Goal: Task Accomplishment & Management: Use online tool/utility

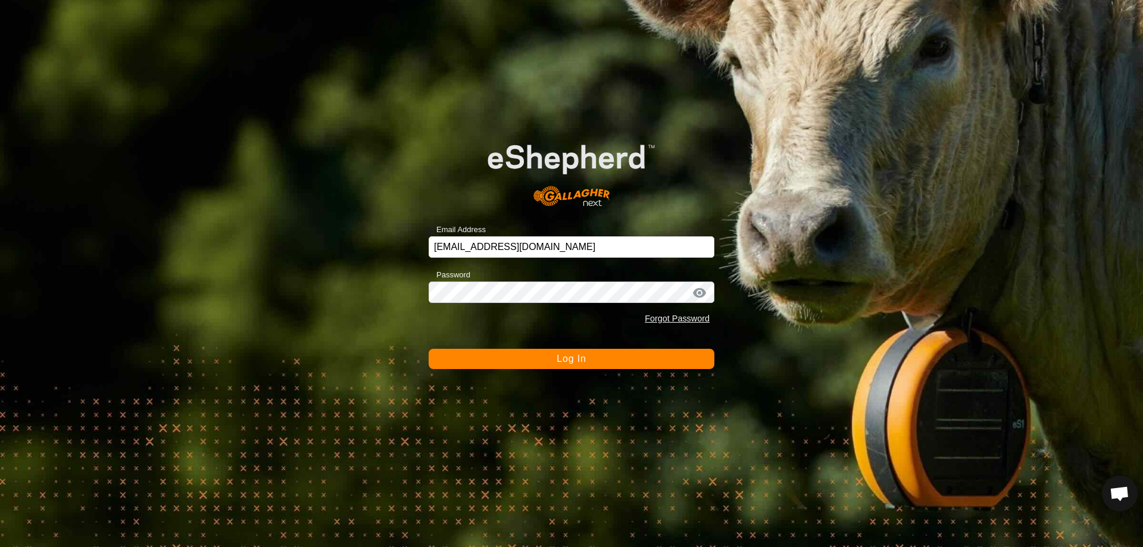
click at [535, 357] on button "Log In" at bounding box center [572, 359] width 286 height 20
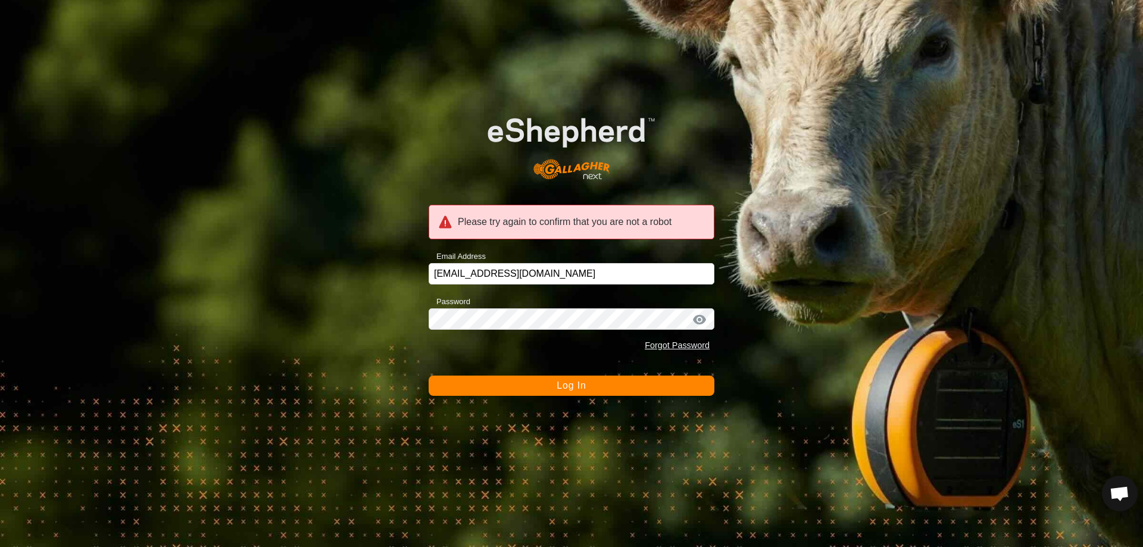
click at [541, 385] on button "Log In" at bounding box center [572, 386] width 286 height 20
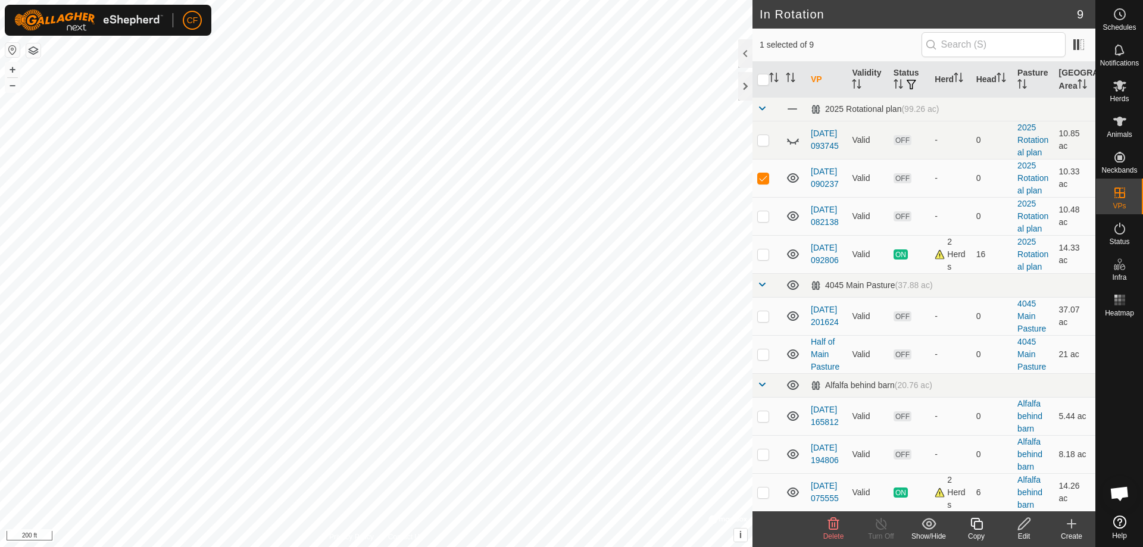
click at [832, 534] on span "Delete" at bounding box center [833, 536] width 21 height 8
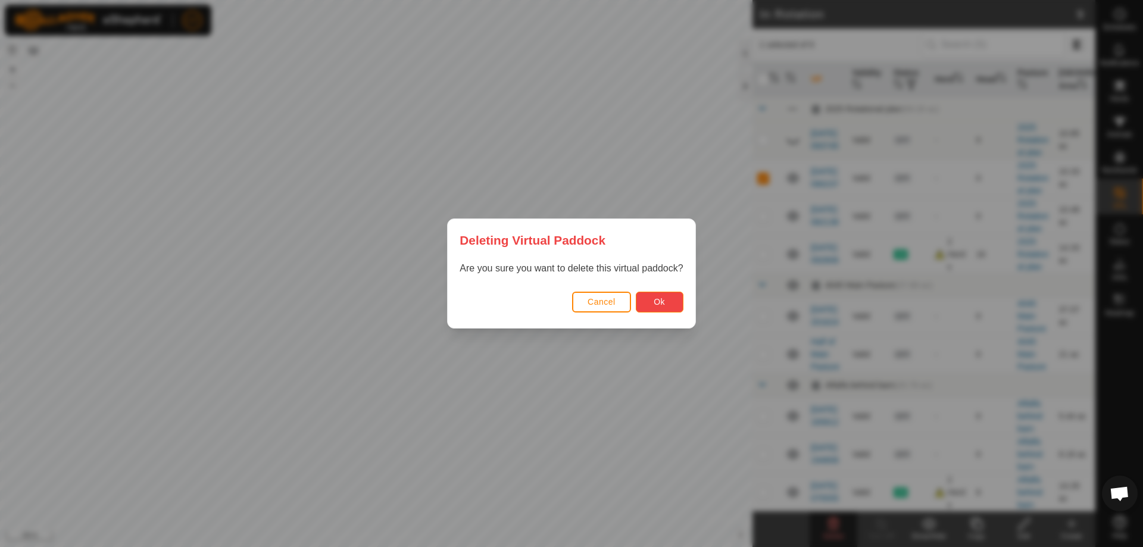
click at [665, 298] on span "Ok" at bounding box center [659, 302] width 11 height 10
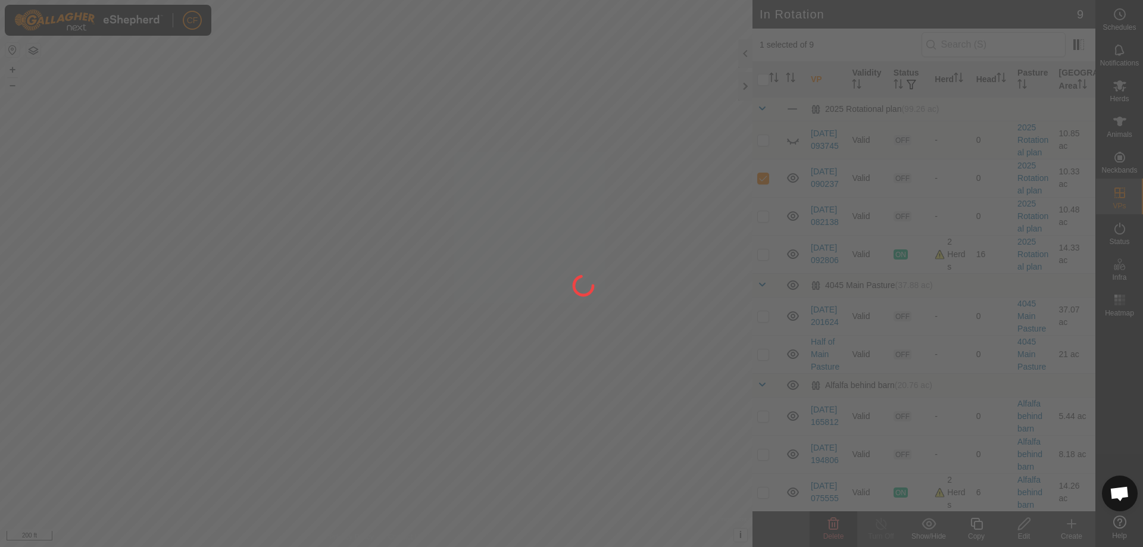
checkbox input "false"
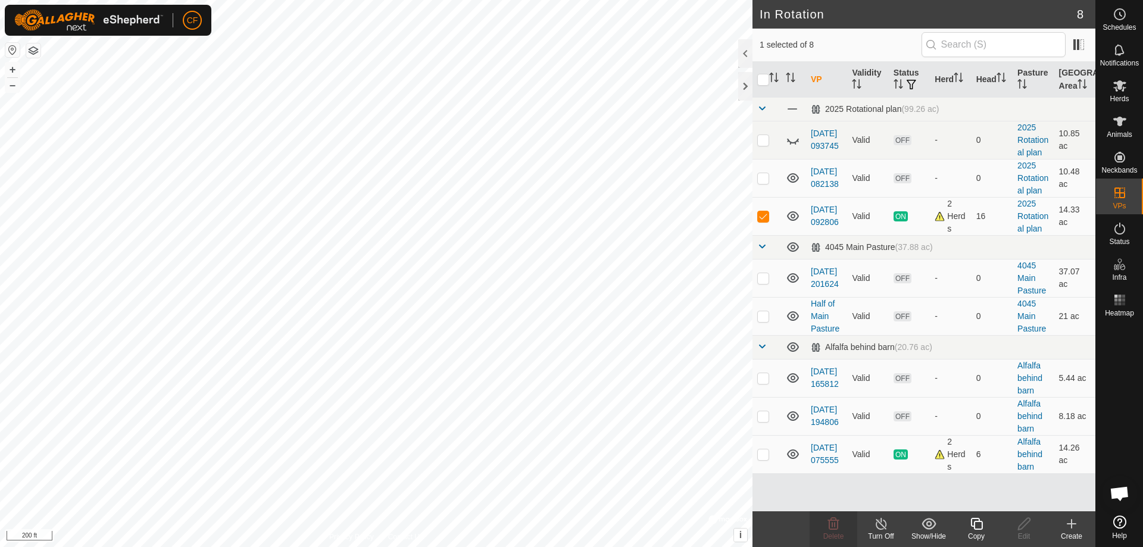
checkbox input "false"
click at [841, 531] on div "Delete" at bounding box center [834, 536] width 48 height 11
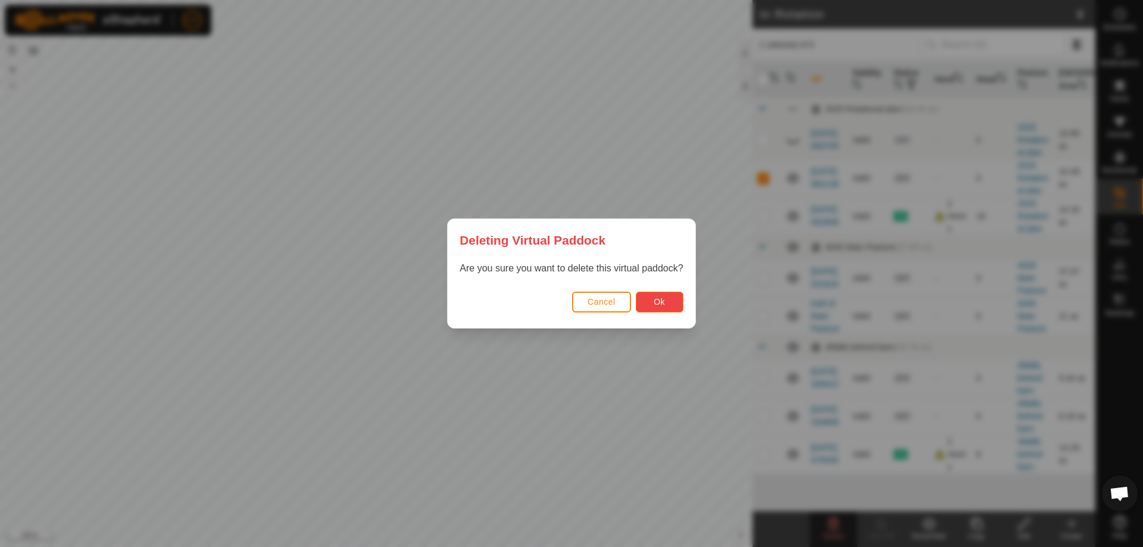
click at [662, 297] on span "Ok" at bounding box center [659, 302] width 11 height 10
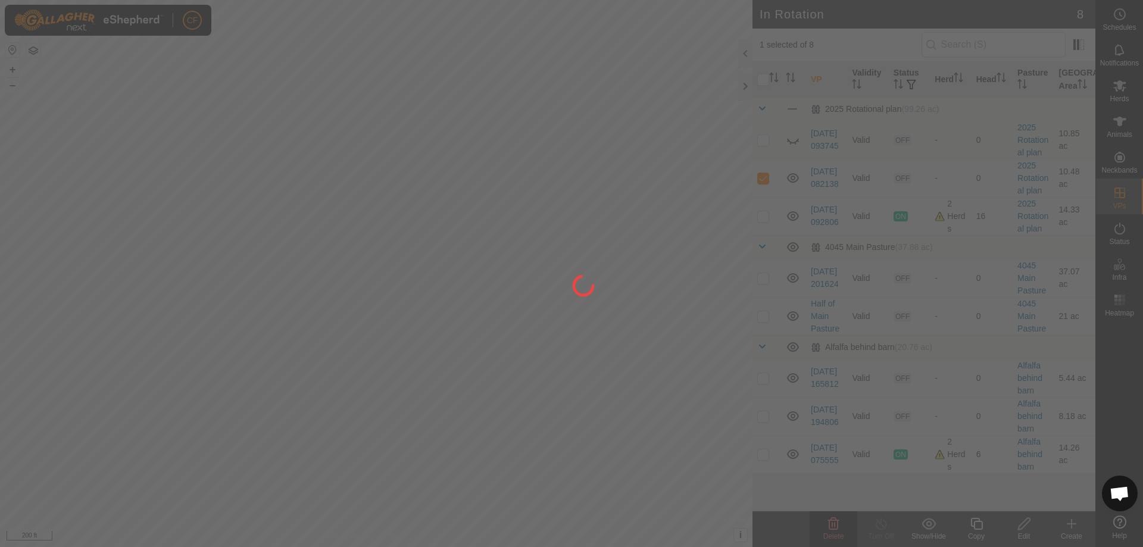
checkbox input "false"
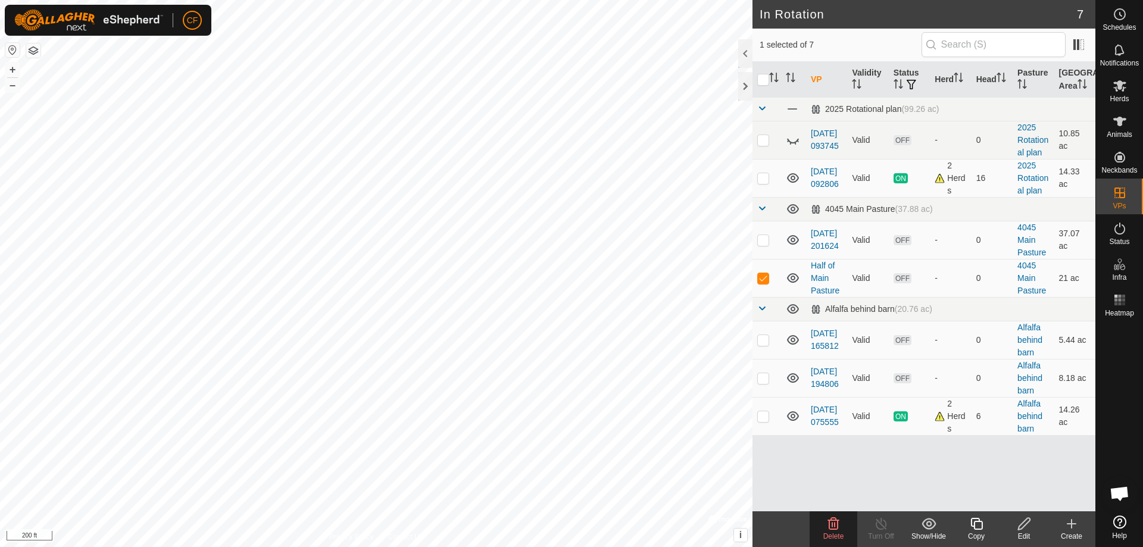
click at [832, 531] on icon at bounding box center [833, 524] width 14 height 14
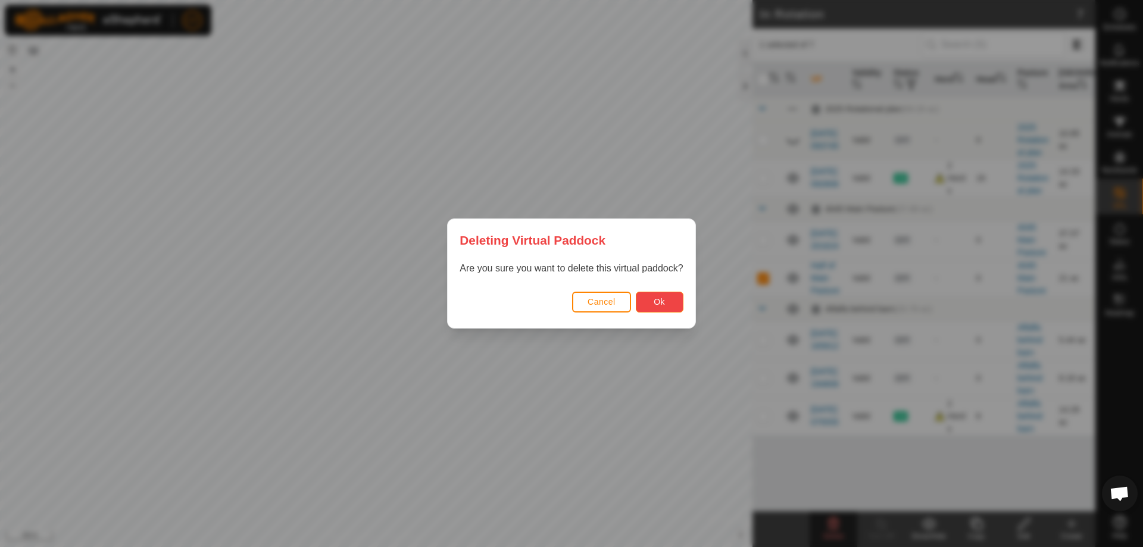
click at [664, 302] on span "Ok" at bounding box center [659, 302] width 11 height 10
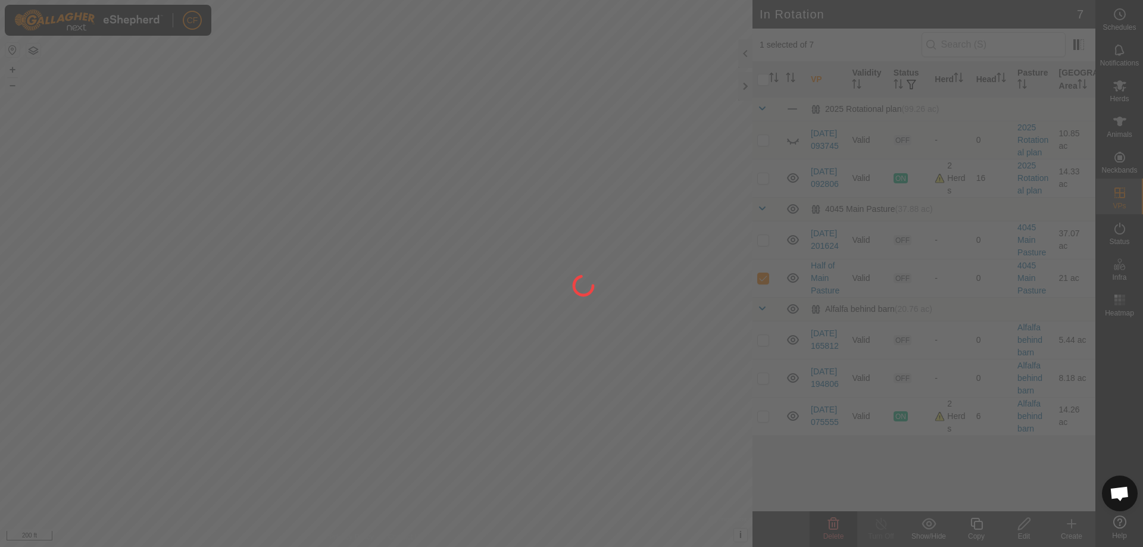
checkbox input "false"
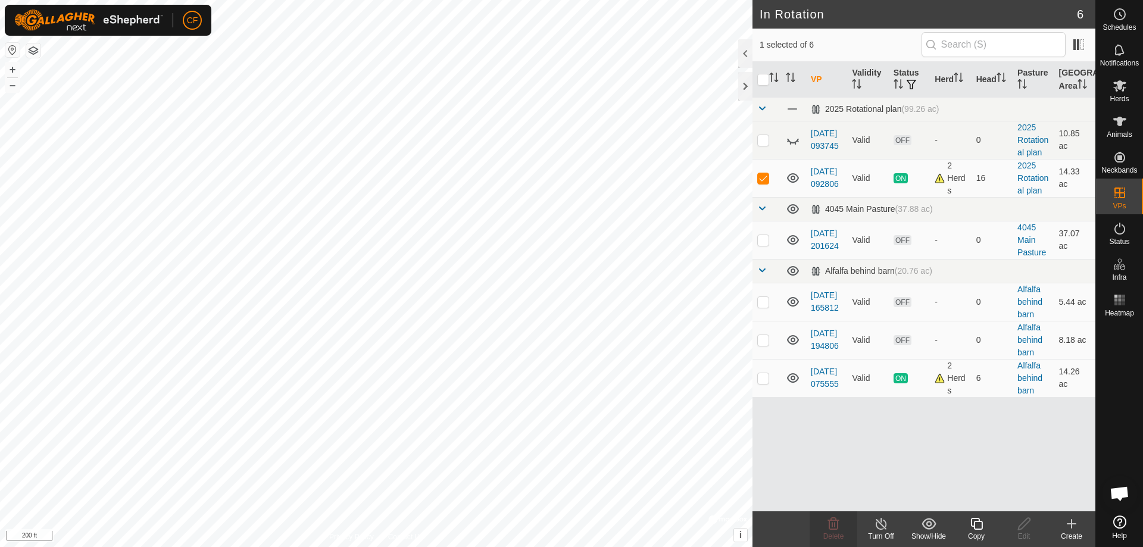
checkbox input "false"
click at [835, 527] on icon at bounding box center [833, 524] width 11 height 12
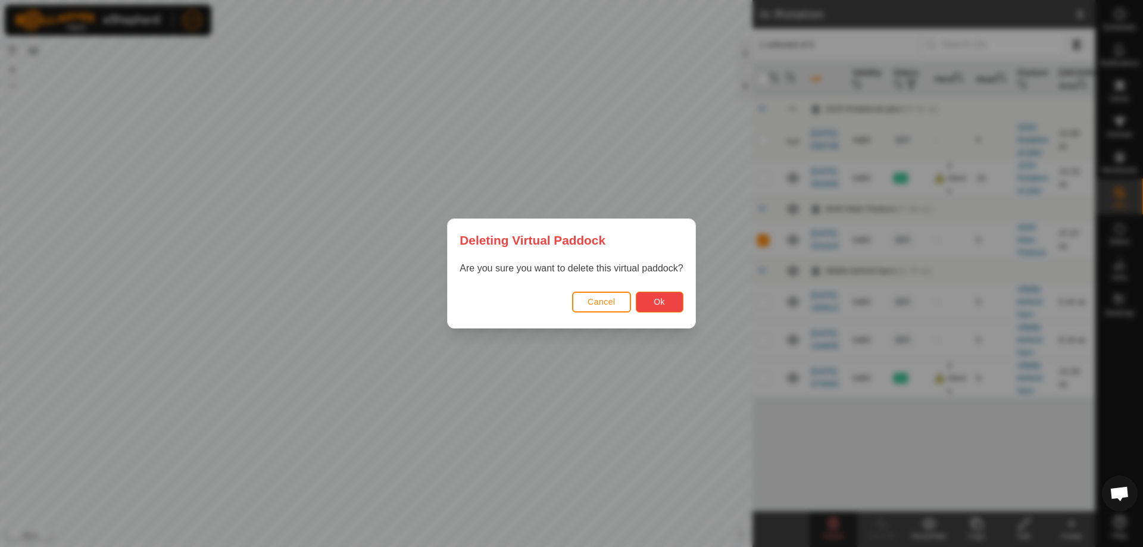
click at [671, 302] on button "Ok" at bounding box center [660, 302] width 48 height 21
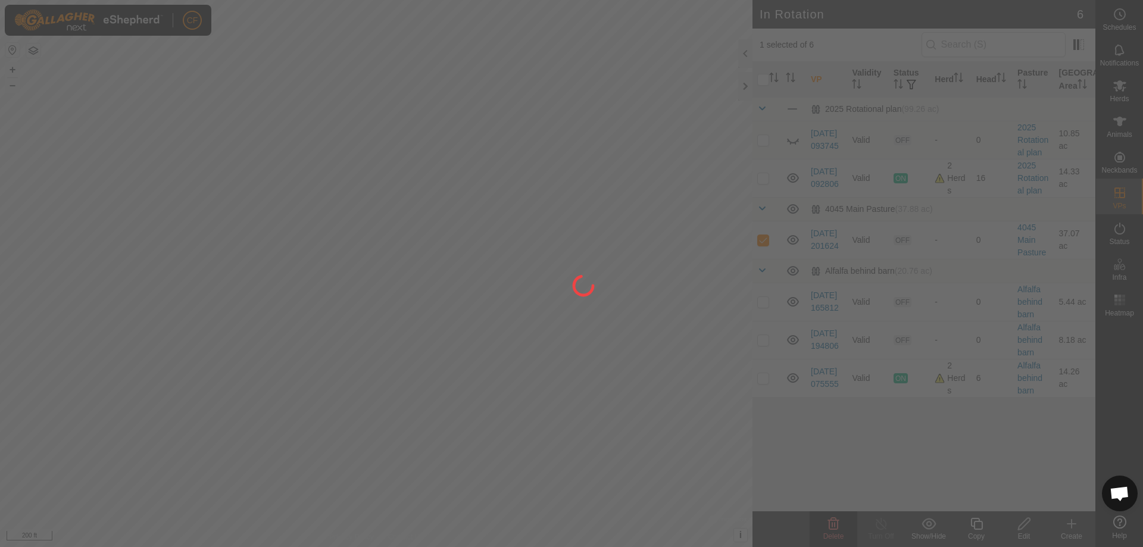
checkbox input "false"
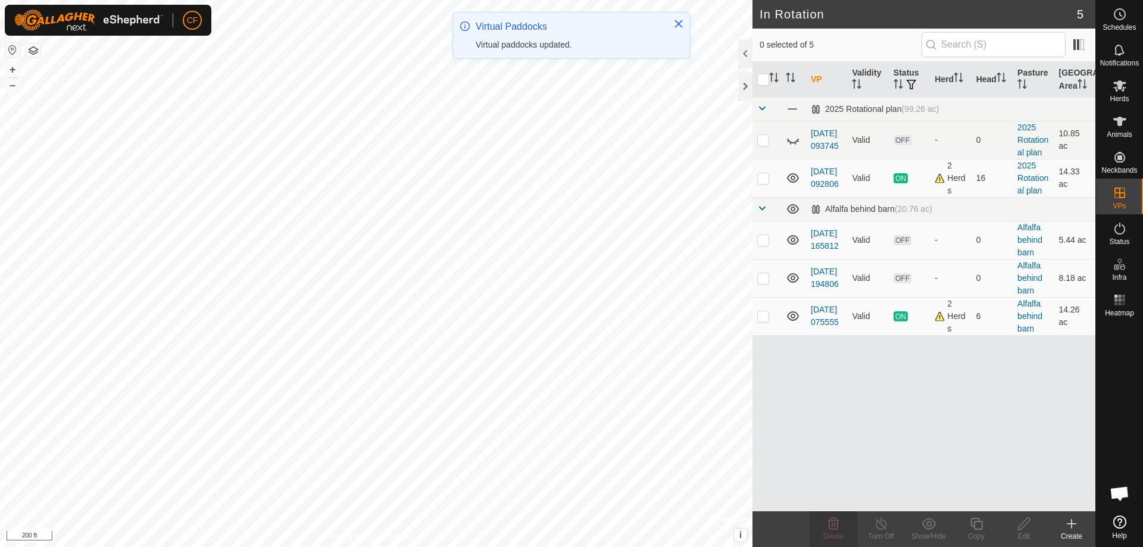
click at [1072, 526] on icon at bounding box center [1072, 524] width 0 height 8
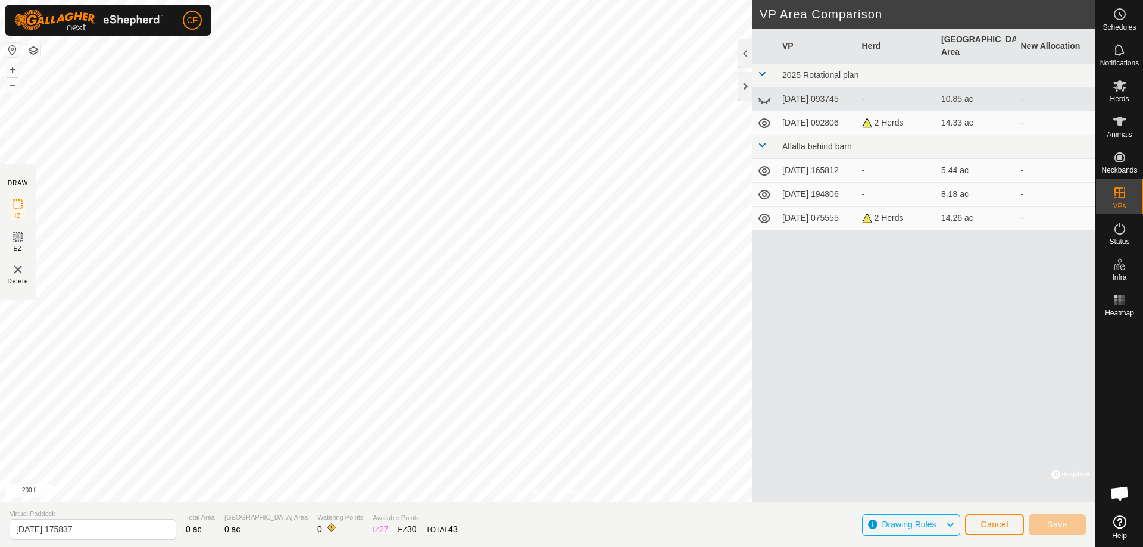
click at [547, 493] on div "Privacy Policy Contact Us" at bounding box center [548, 491] width 94 height 11
click at [549, 496] on div "Privacy Policy Contact Us" at bounding box center [548, 491] width 94 height 11
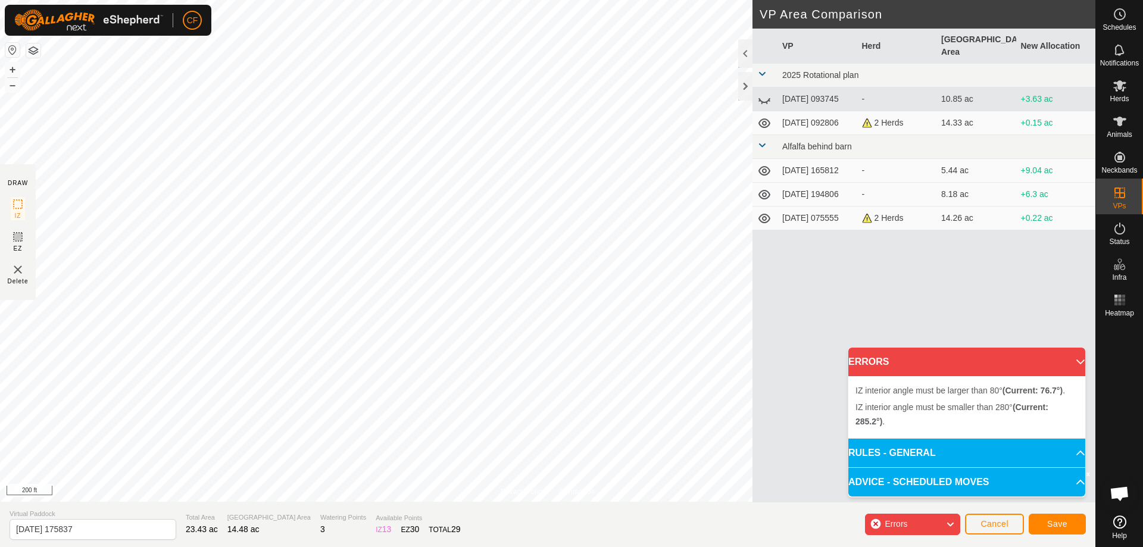
click at [450, 0] on html "CF Schedules Notifications Herds Animals Neckbands VPs Status Infra Heatmap Hel…" at bounding box center [571, 273] width 1143 height 547
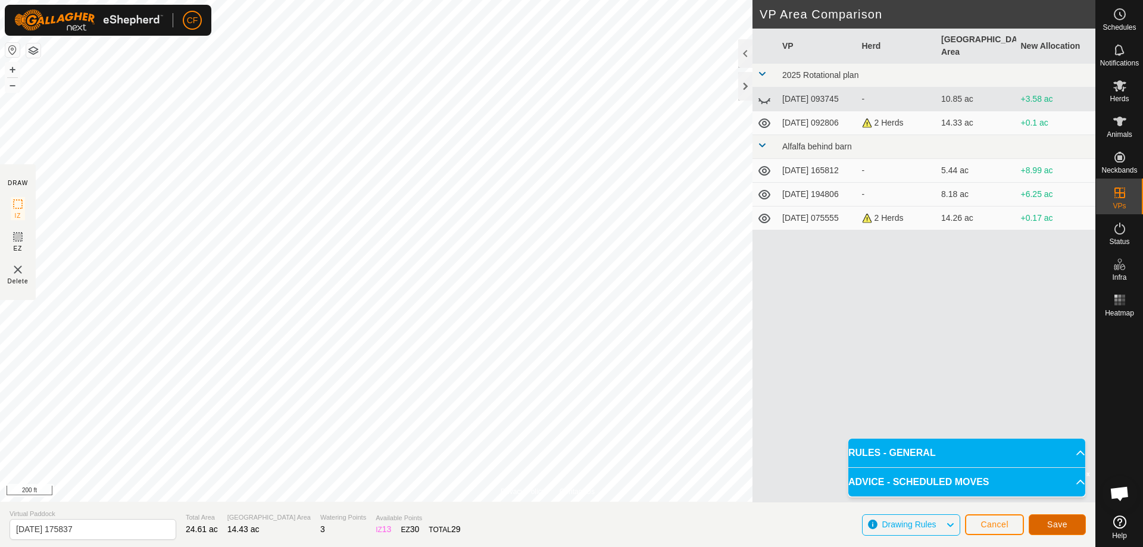
click at [1058, 525] on span "Save" at bounding box center [1057, 525] width 20 height 10
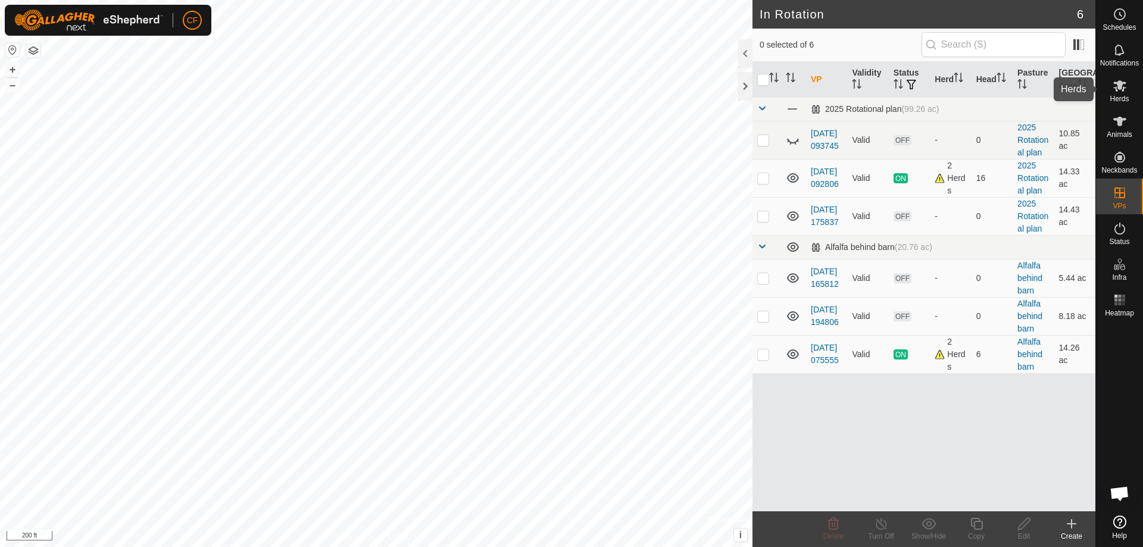
click at [1122, 84] on icon at bounding box center [1119, 85] width 13 height 11
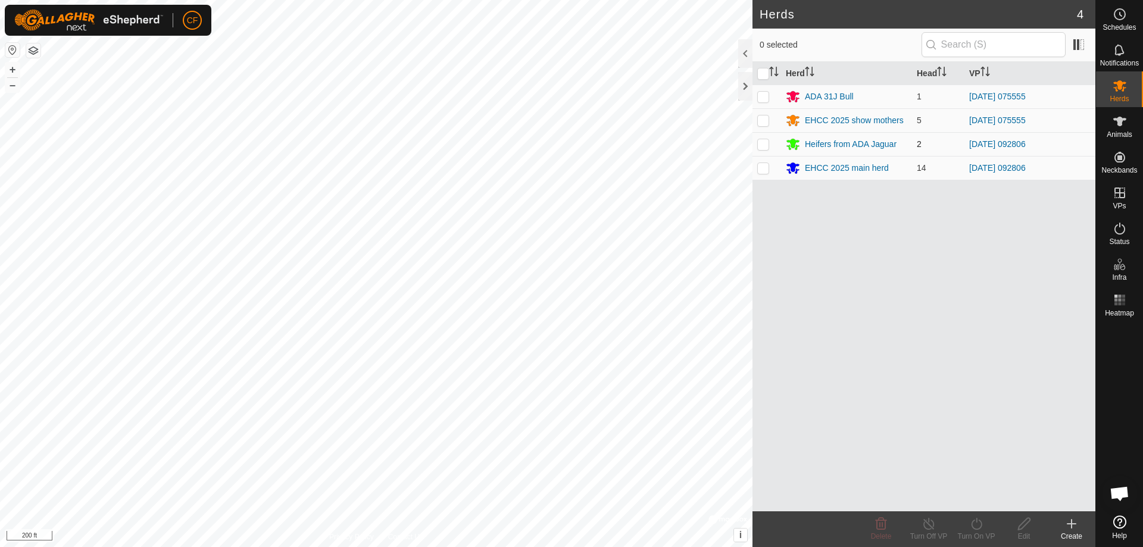
click at [765, 142] on p-checkbox at bounding box center [763, 144] width 12 height 10
checkbox input "true"
click at [765, 164] on p-checkbox at bounding box center [763, 168] width 12 height 10
checkbox input "true"
click at [979, 532] on div "Turn On VP" at bounding box center [977, 536] width 48 height 11
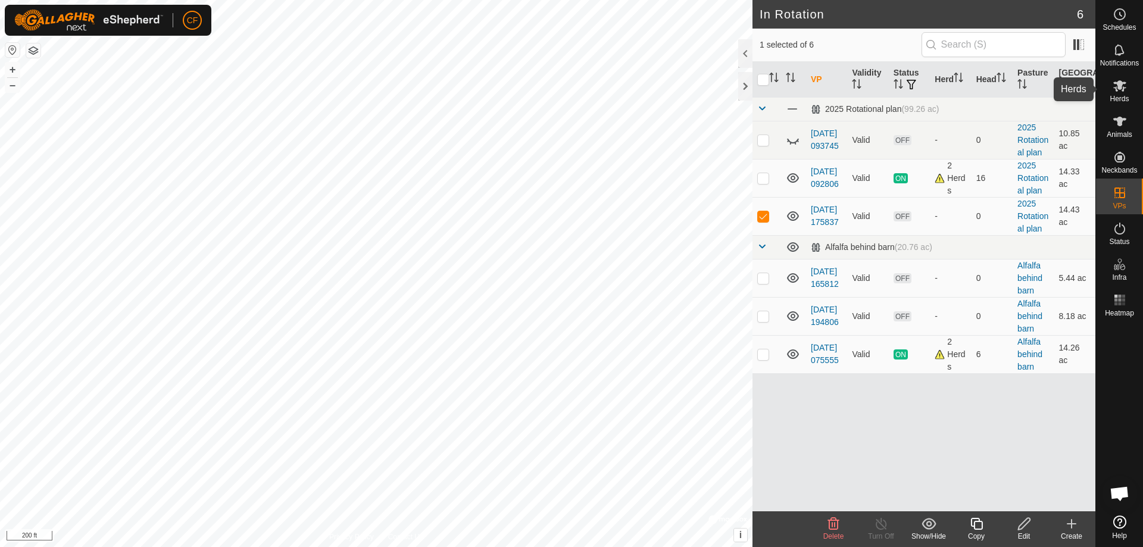
click at [1127, 88] on icon at bounding box center [1120, 86] width 14 height 14
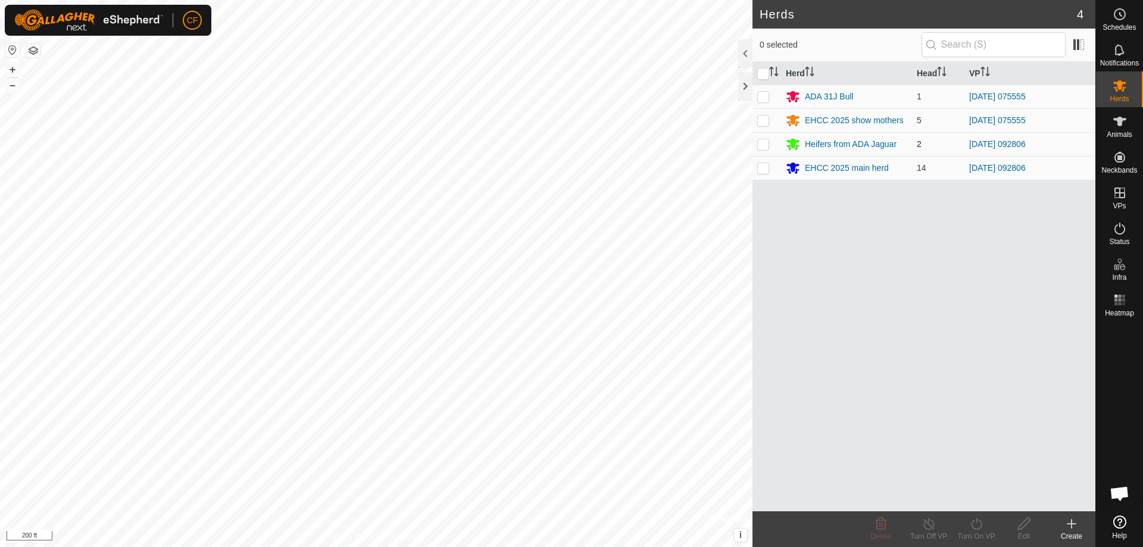
drag, startPoint x: 767, startPoint y: 143, endPoint x: 768, endPoint y: 154, distance: 10.7
click at [768, 143] on p-checkbox at bounding box center [763, 144] width 12 height 10
checkbox input "true"
click at [767, 166] on p-checkbox at bounding box center [763, 168] width 12 height 10
checkbox input "true"
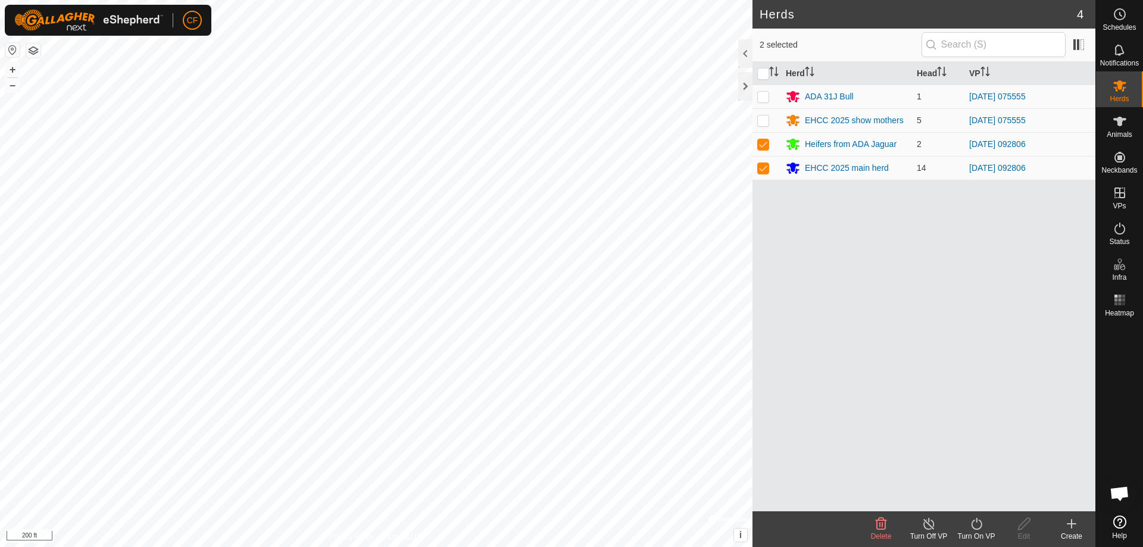
click at [973, 526] on icon at bounding box center [976, 524] width 15 height 14
click at [975, 498] on link "Now" at bounding box center [1012, 498] width 118 height 24
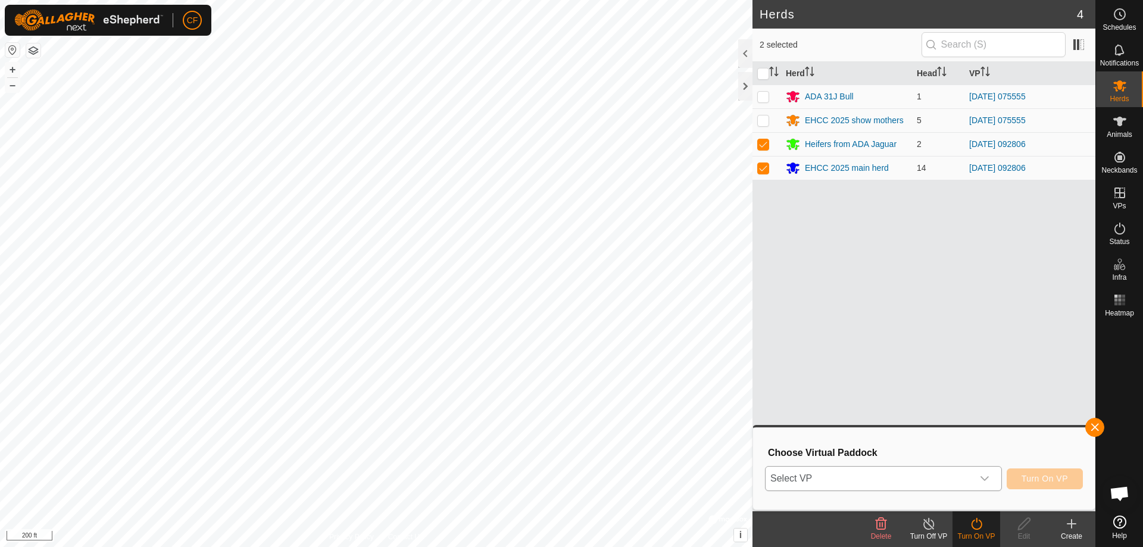
click at [984, 482] on icon "dropdown trigger" at bounding box center [985, 479] width 10 height 10
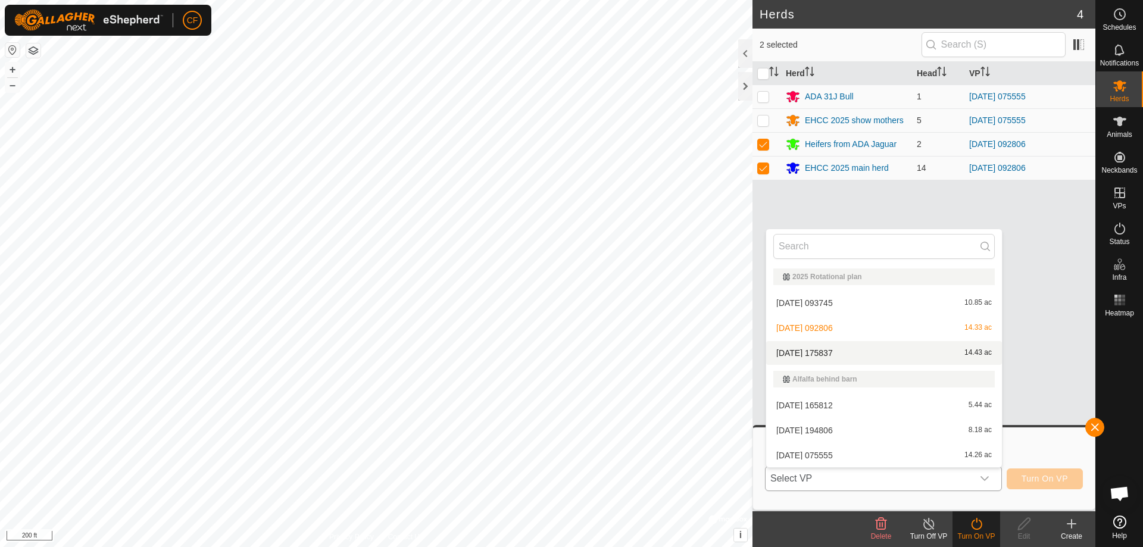
click at [869, 352] on li "[DATE] 175837 14.43 ac" at bounding box center [884, 353] width 236 height 24
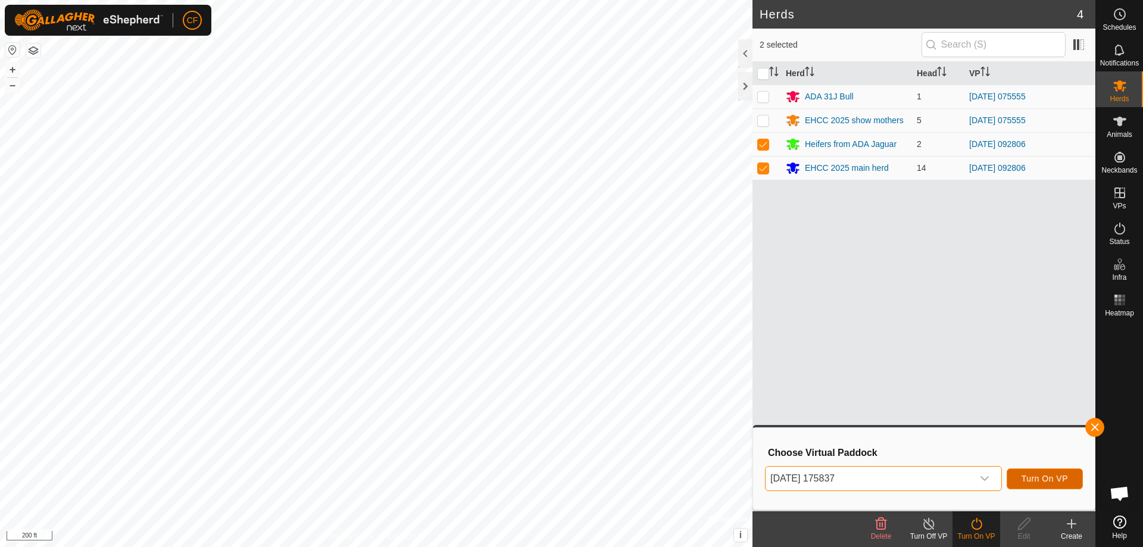
click at [1058, 474] on span "Turn On VP" at bounding box center [1045, 479] width 46 height 10
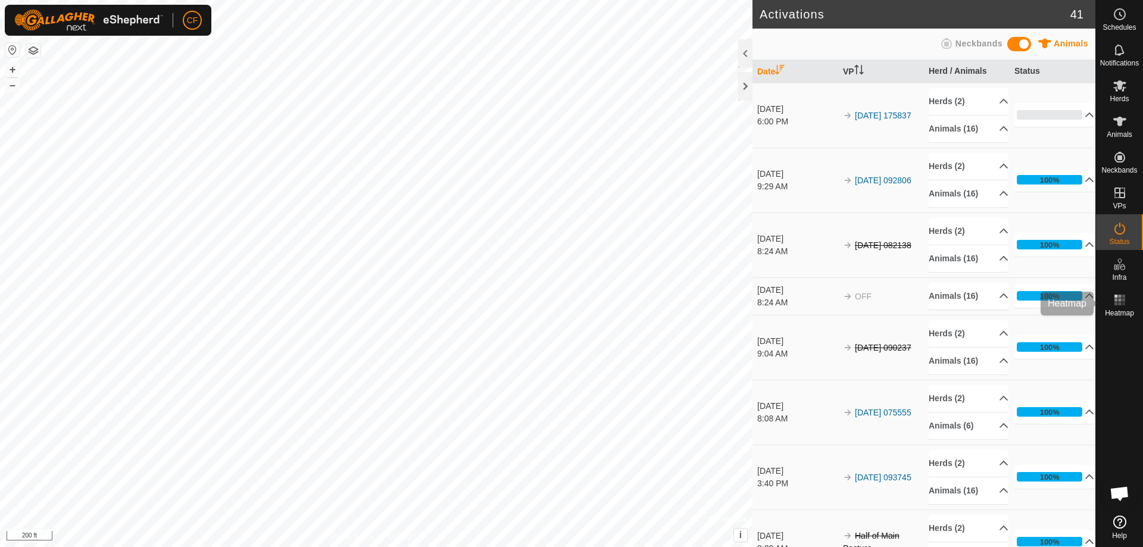
click at [1121, 307] on icon at bounding box center [1120, 300] width 14 height 14
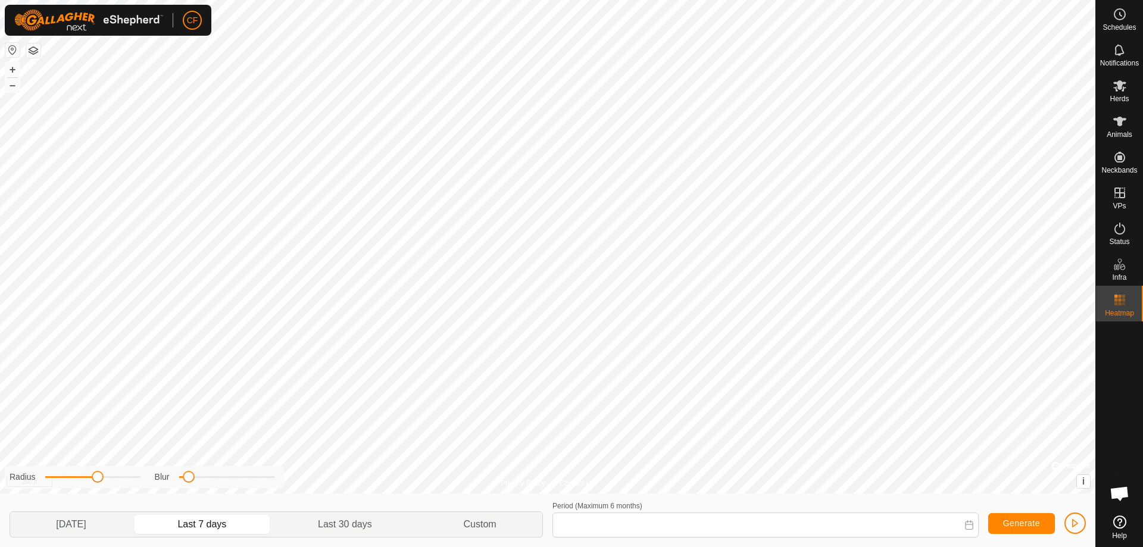
type input "[DATE] - [DATE]"
